Goal: Manage account settings

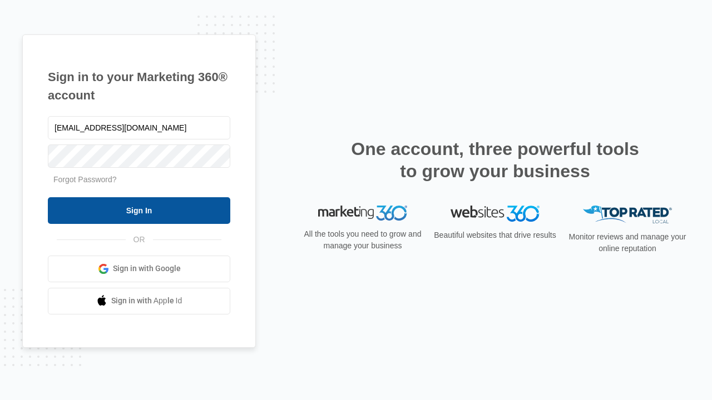
click at [139, 210] on input "Sign In" at bounding box center [139, 210] width 182 height 27
